Goal: Task Accomplishment & Management: Use online tool/utility

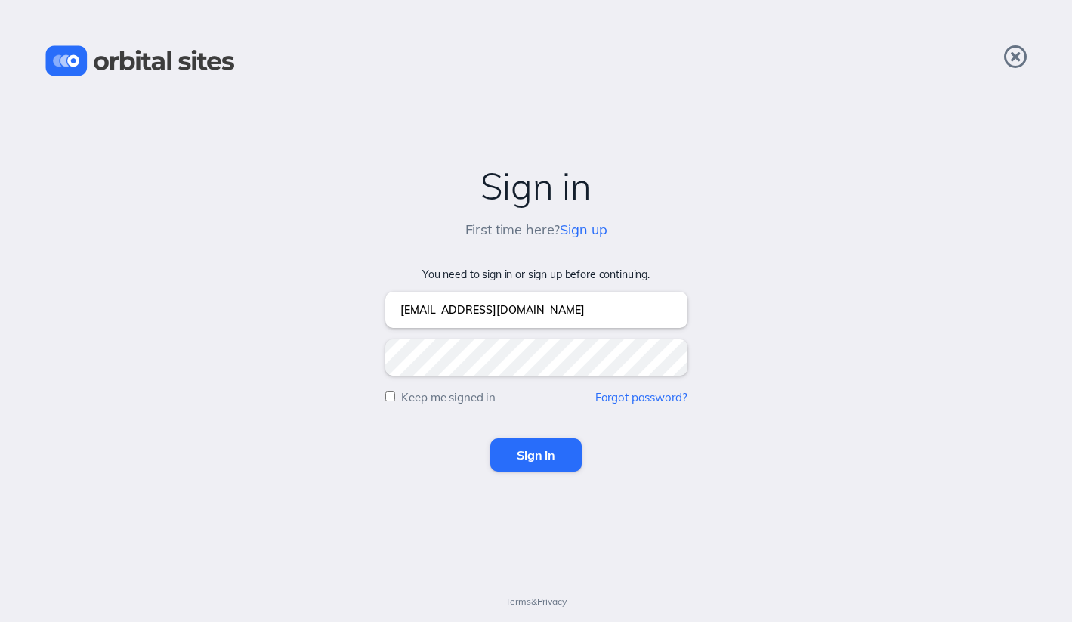
click at [526, 459] on input "Sign in" at bounding box center [535, 454] width 91 height 33
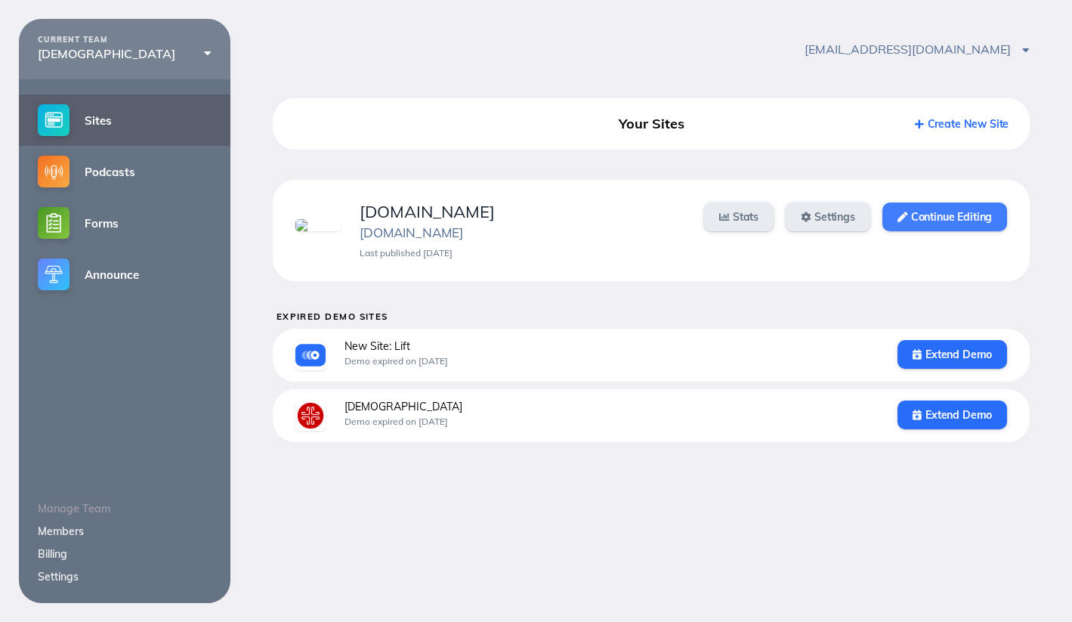
click at [943, 224] on link "Continue Editing" at bounding box center [944, 216] width 125 height 29
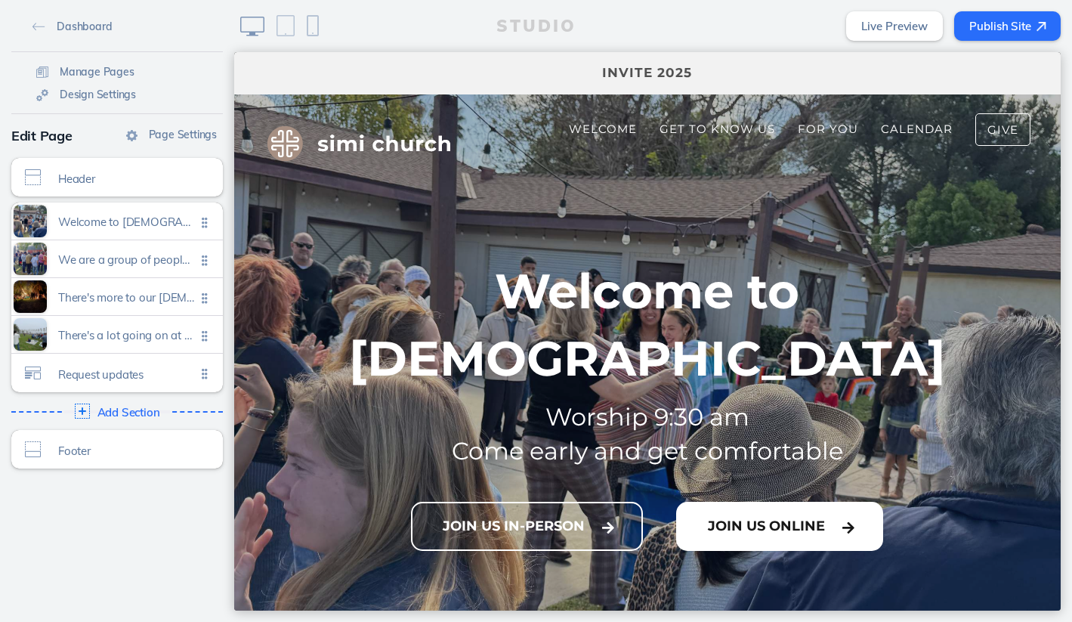
click at [750, 502] on button "Join Us Online" at bounding box center [779, 526] width 207 height 49
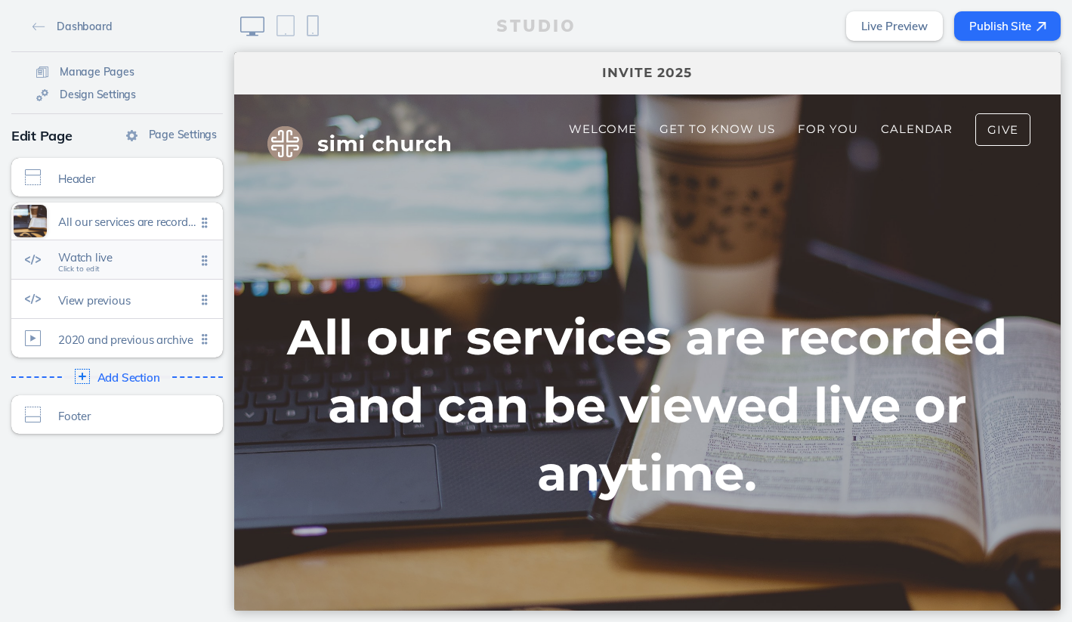
click at [69, 267] on span "Click to edit" at bounding box center [79, 268] width 42 height 9
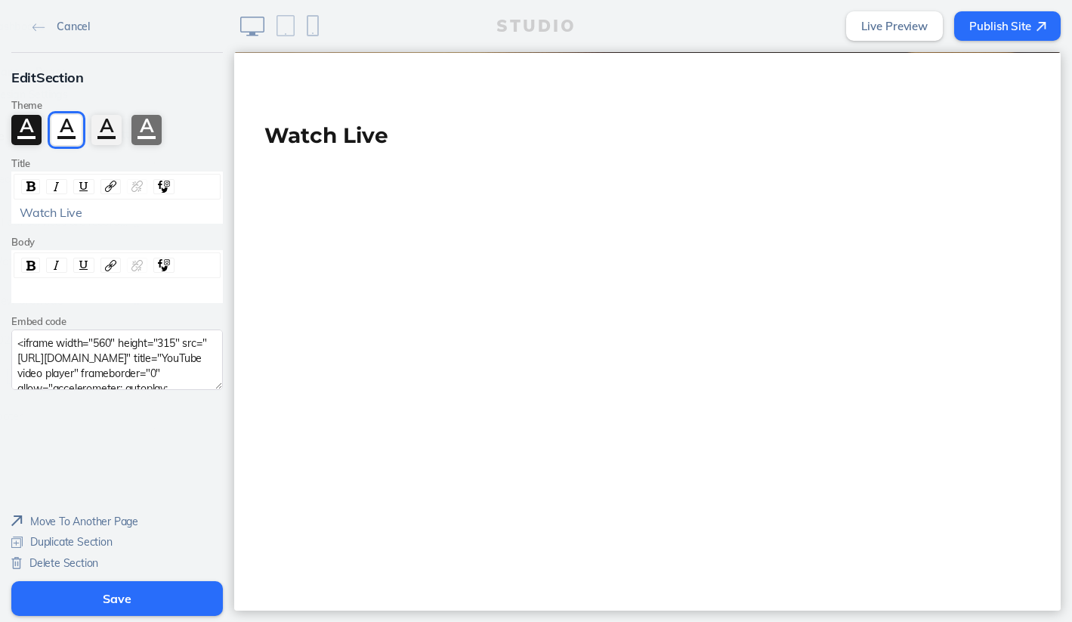
scroll to position [631, 0]
click at [78, 370] on textarea "<iframe width="560" height="315" src="https://www.youtube.com/embed/pMUJDl2tZsg…" at bounding box center [116, 359] width 211 height 60
paste textarea "JEZD0dQ3vAc?si=DCnv-qOgqz_-4d0Q"
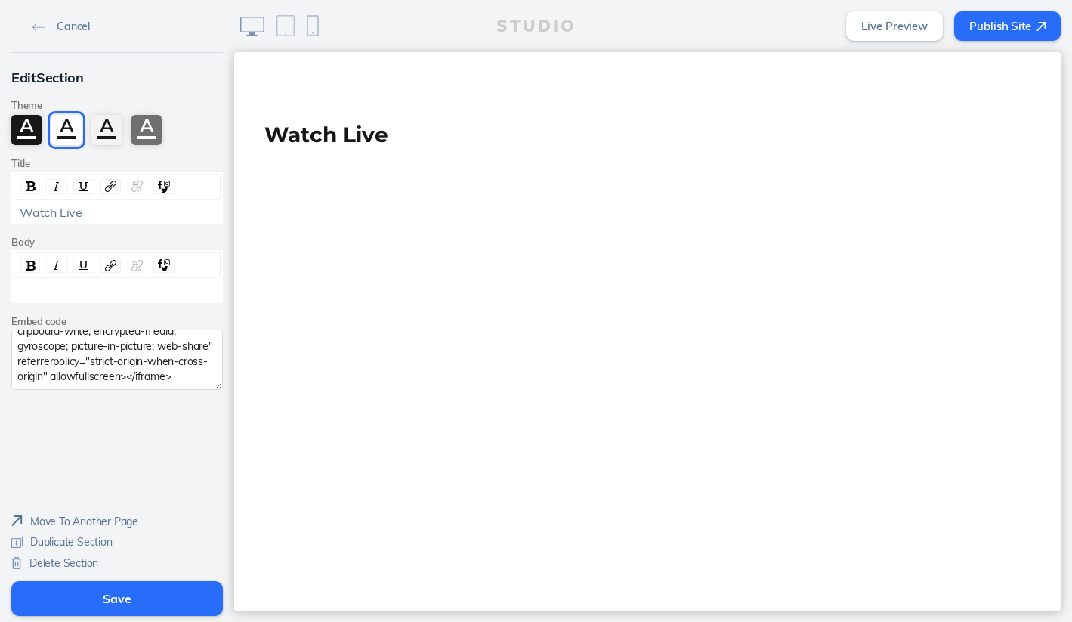
type textarea "<iframe width="560" height="315" src="https://www.youtube.com/embed/JEZD0dQ3vAc…"
click at [113, 599] on button "Save" at bounding box center [116, 598] width 211 height 35
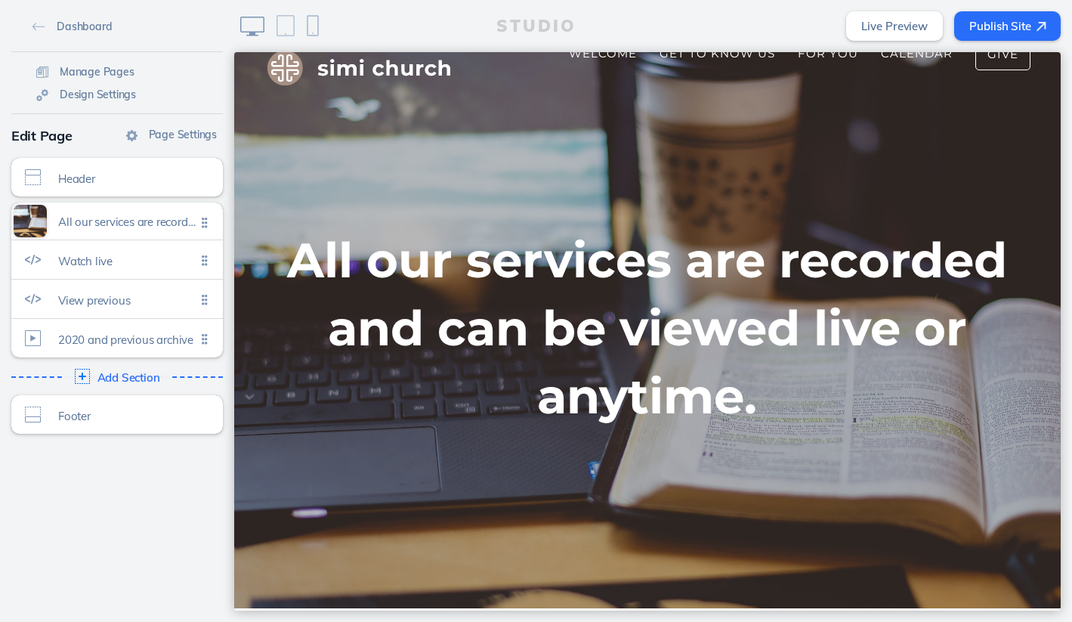
scroll to position [53, 0]
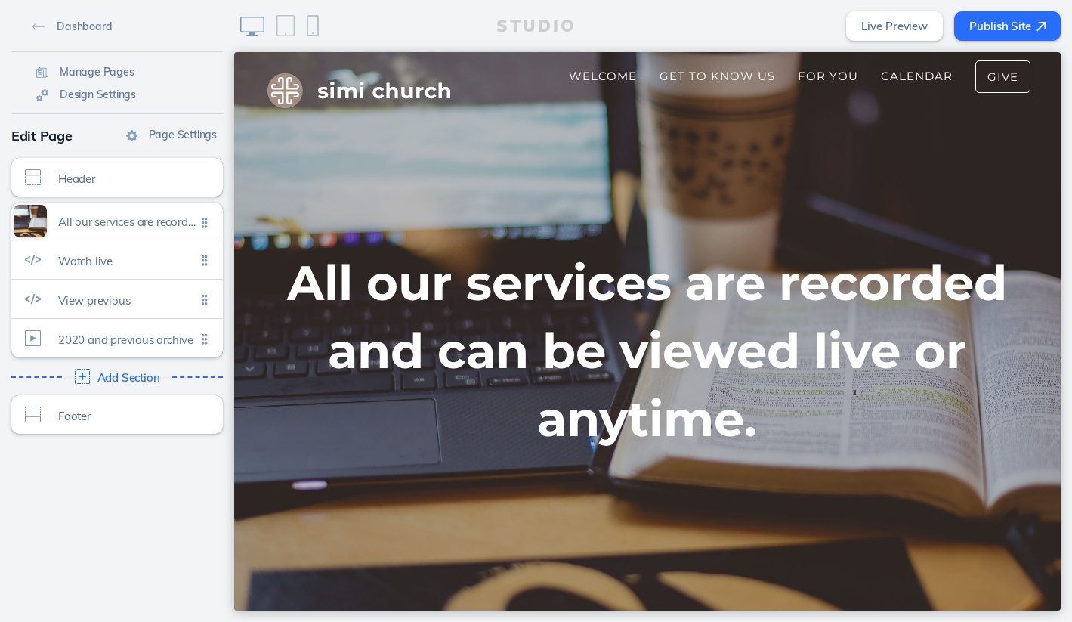
click at [986, 31] on button "Publish Site" at bounding box center [1007, 25] width 107 height 29
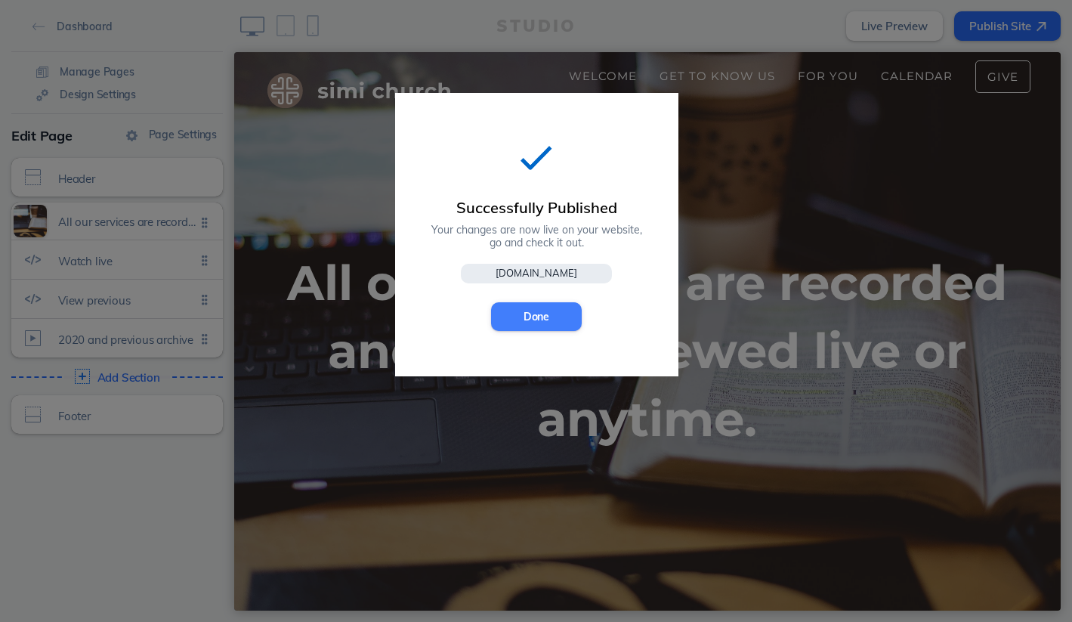
click at [539, 320] on button "Done" at bounding box center [536, 316] width 91 height 29
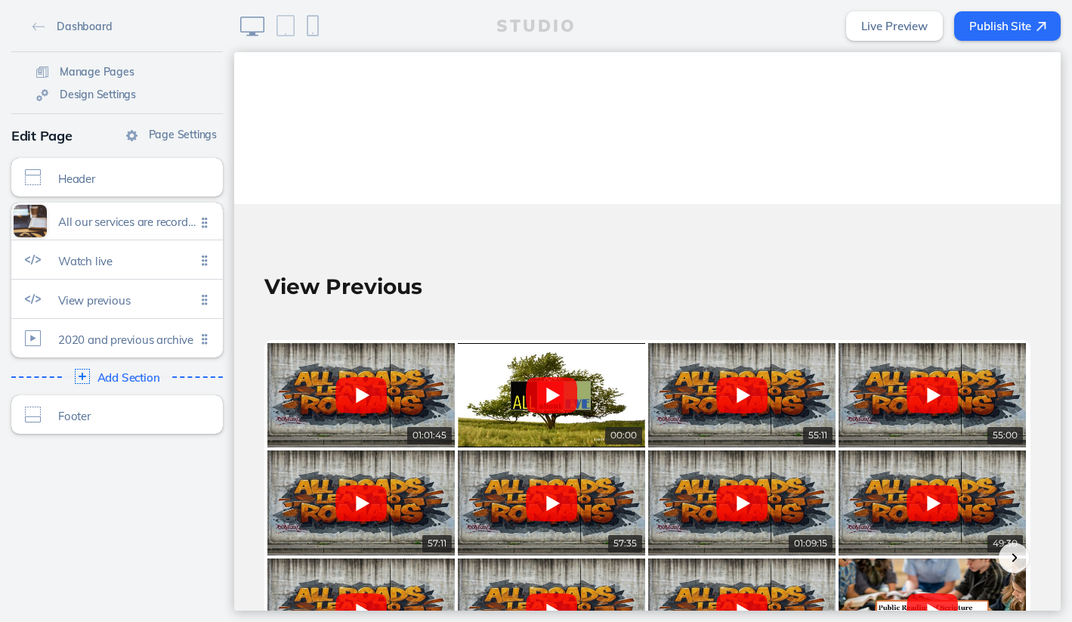
scroll to position [1133, 0]
